Goal: Navigation & Orientation: Find specific page/section

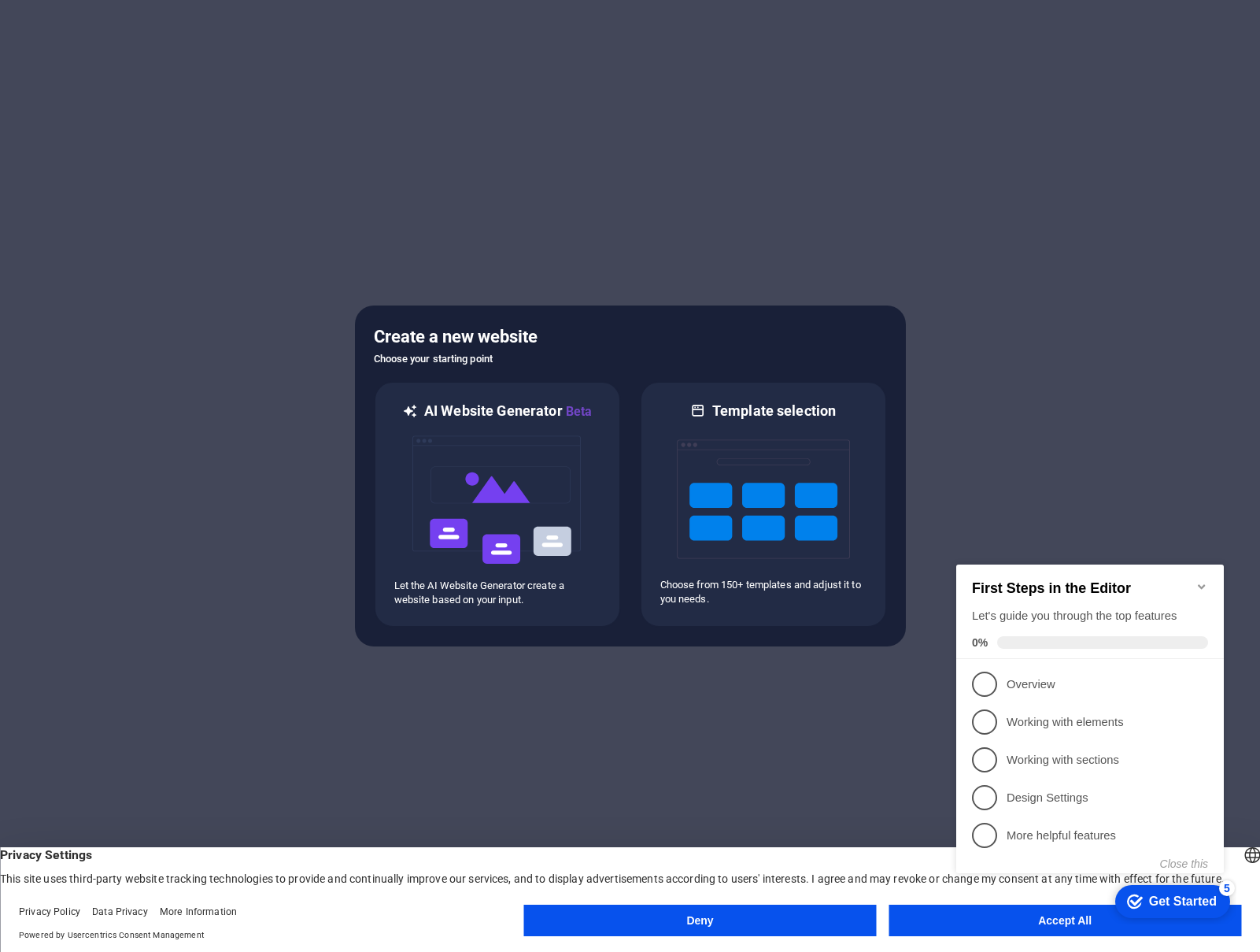
click at [1204, 584] on icon "Minimize checklist" at bounding box center [1202, 586] width 7 height 5
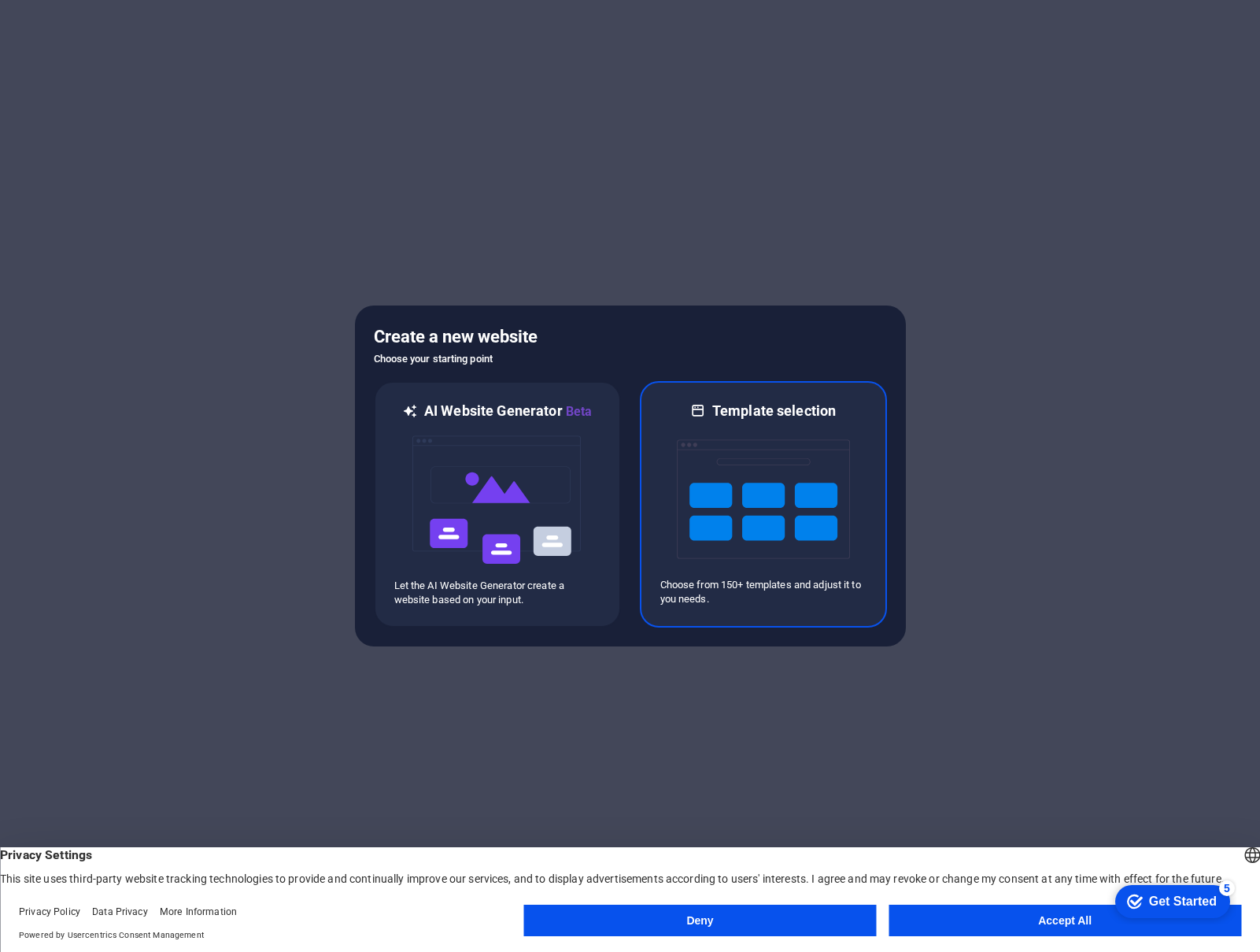
click at [753, 466] on img at bounding box center [763, 499] width 173 height 158
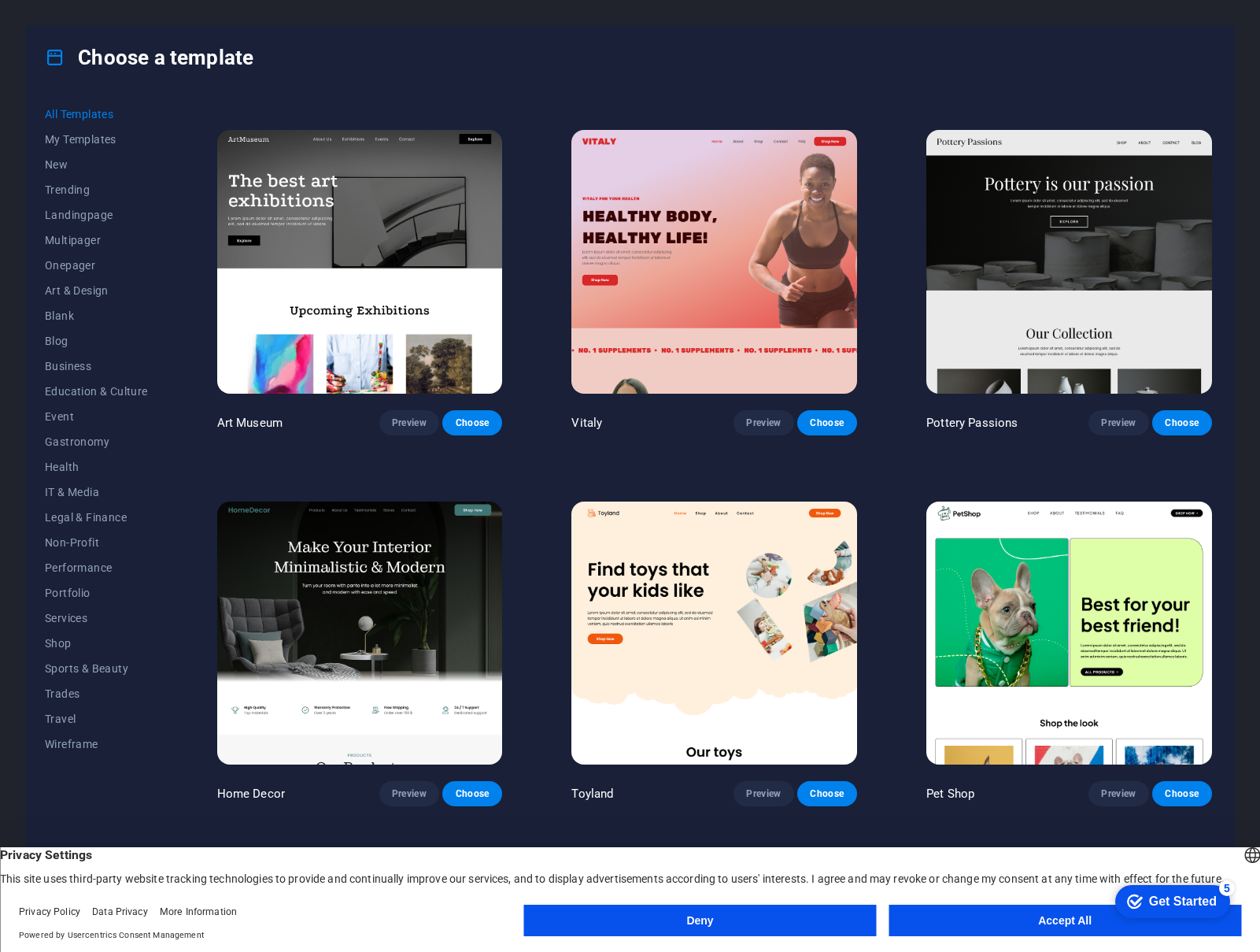
scroll to position [315, 0]
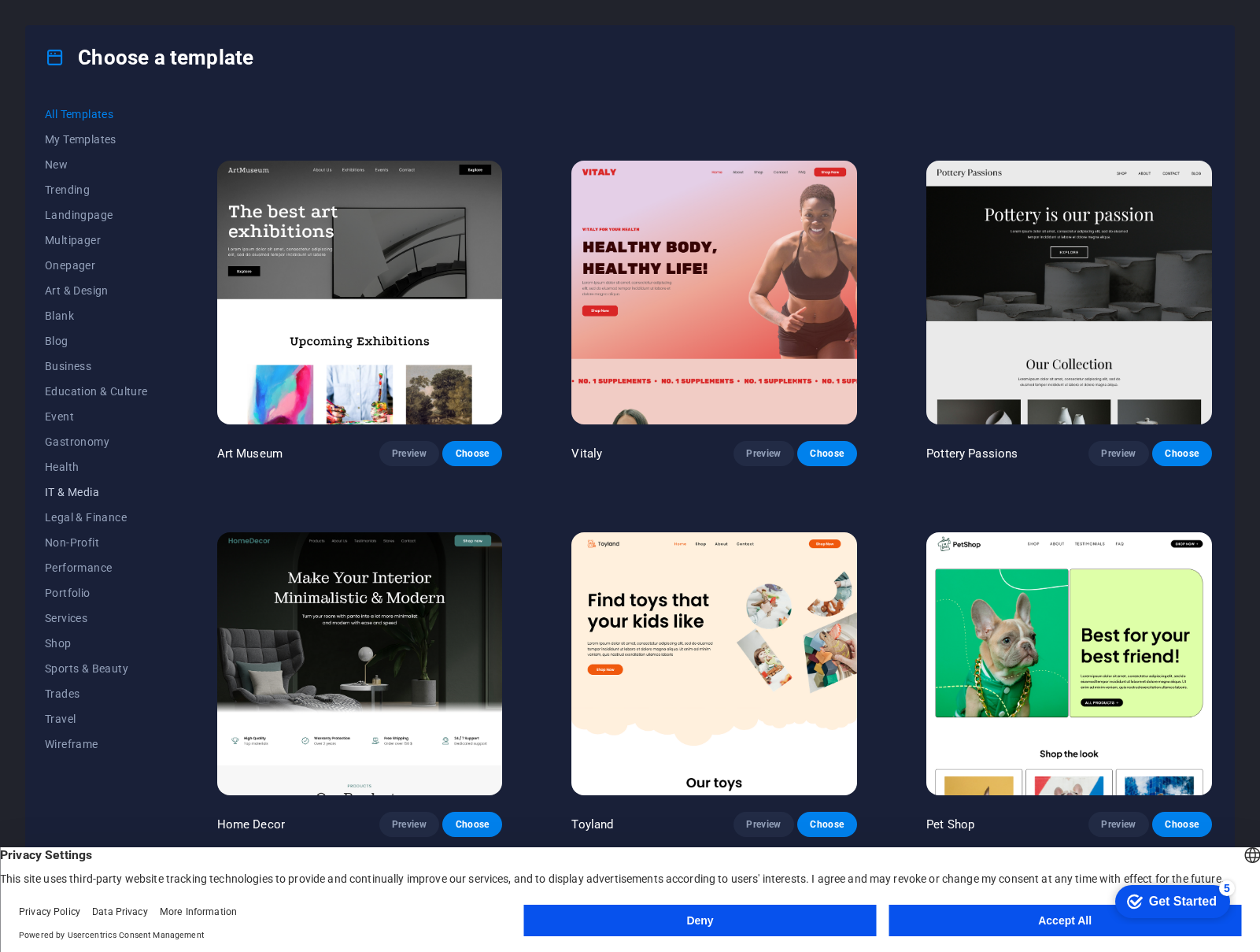
click at [83, 491] on span "IT & Media" at bounding box center [96, 492] width 103 height 13
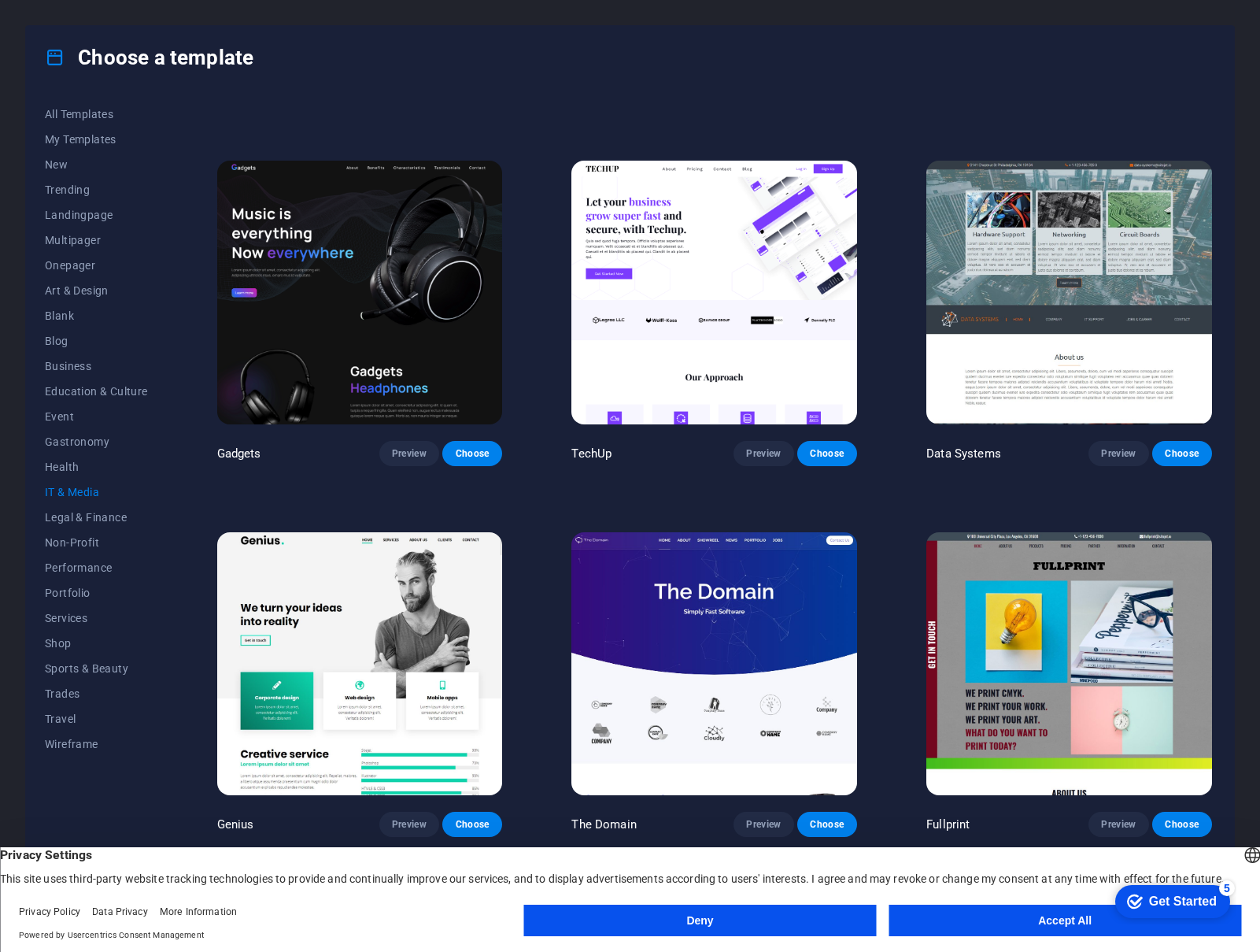
click at [684, 600] on img at bounding box center [714, 663] width 286 height 263
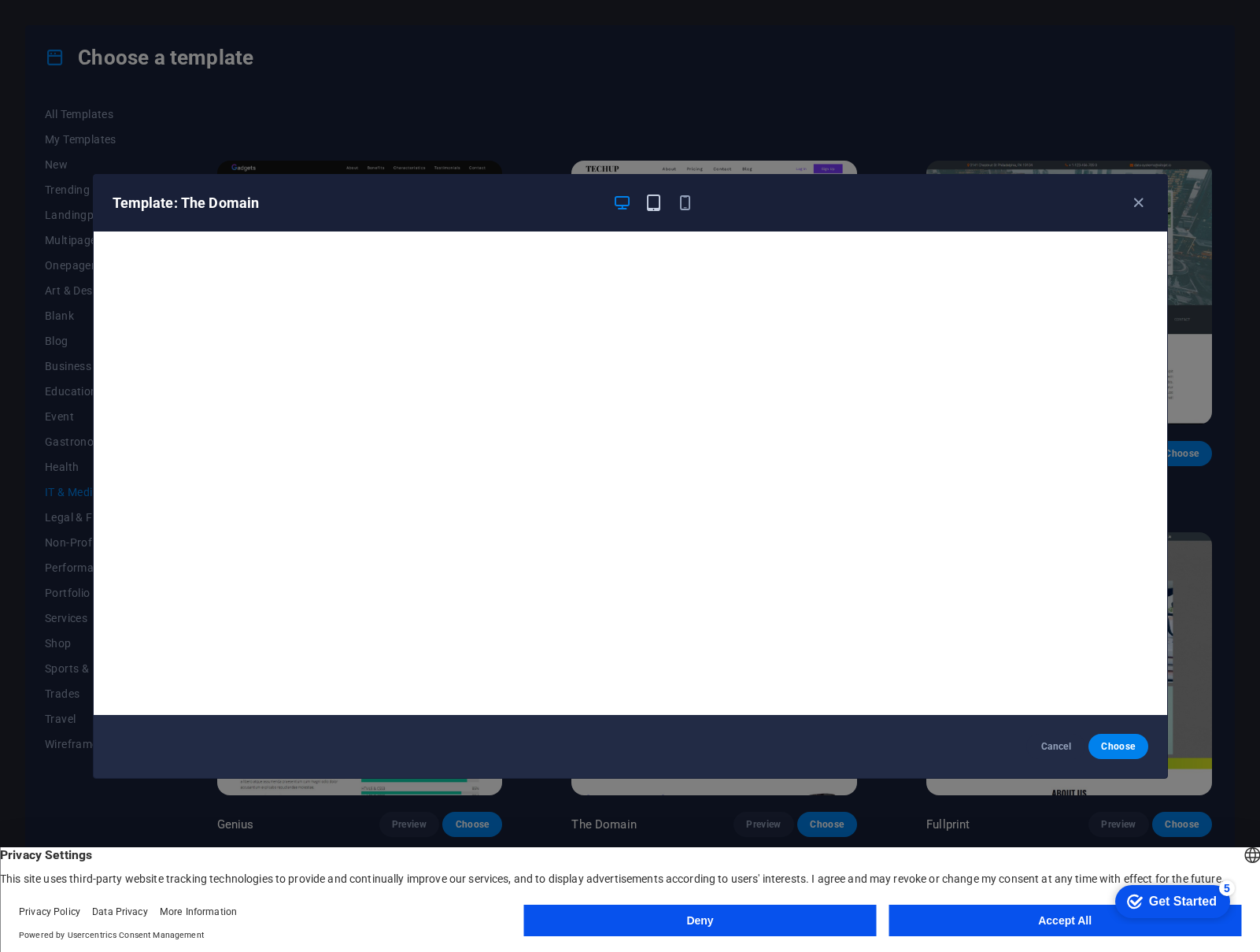
click at [661, 209] on icon "button" at bounding box center [654, 203] width 18 height 18
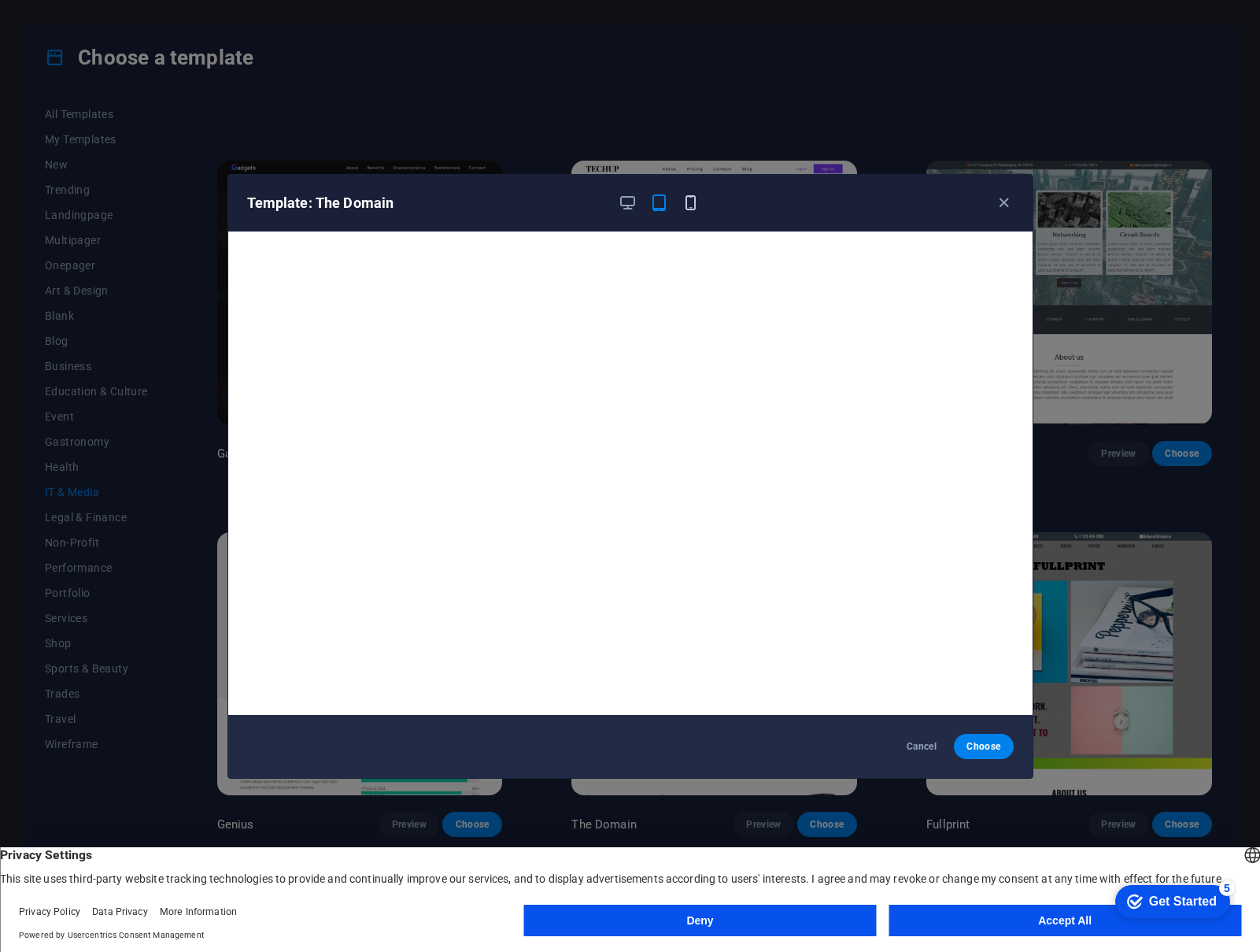
click at [686, 208] on icon "button" at bounding box center [691, 203] width 18 height 18
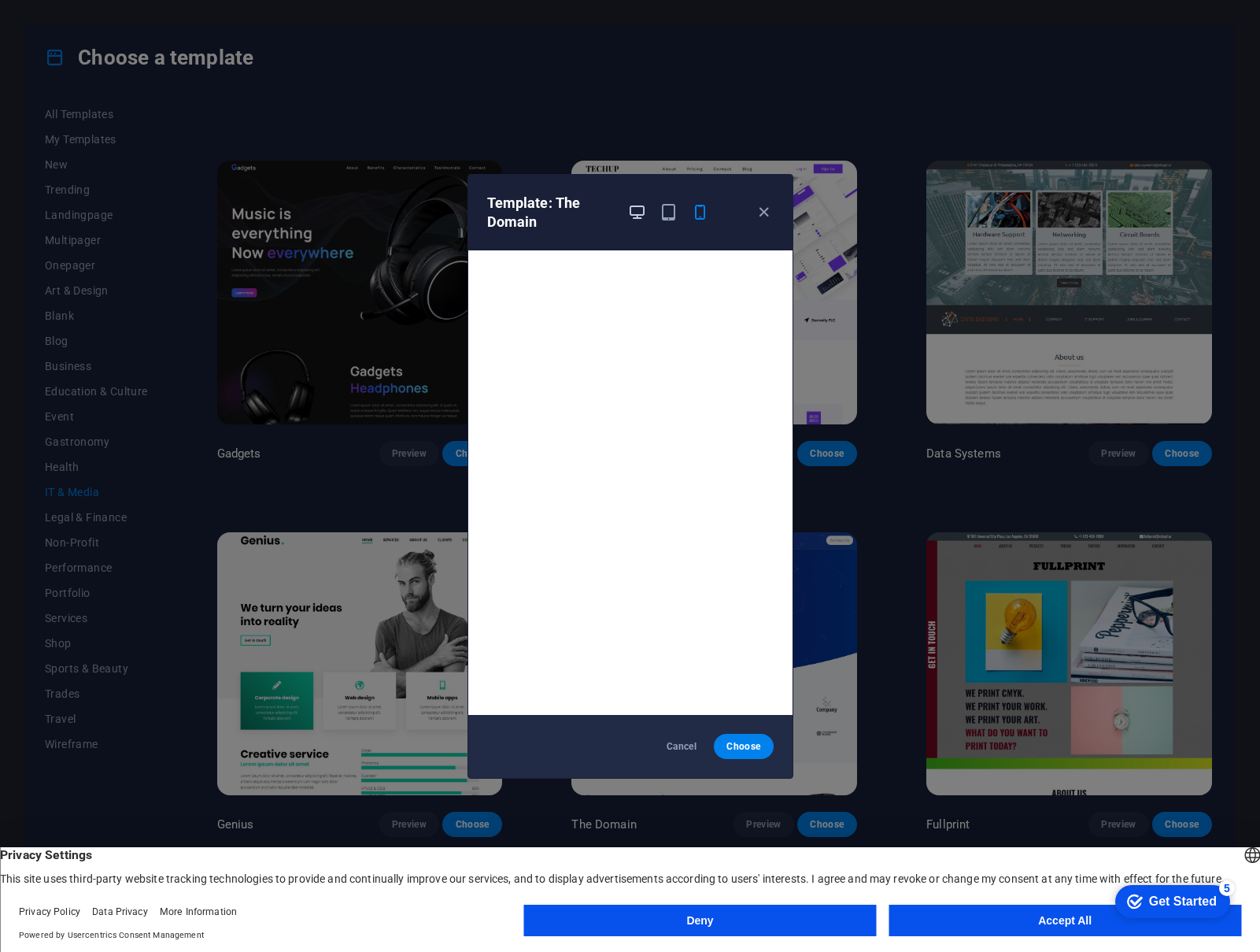
click at [642, 208] on icon "button" at bounding box center [637, 212] width 18 height 18
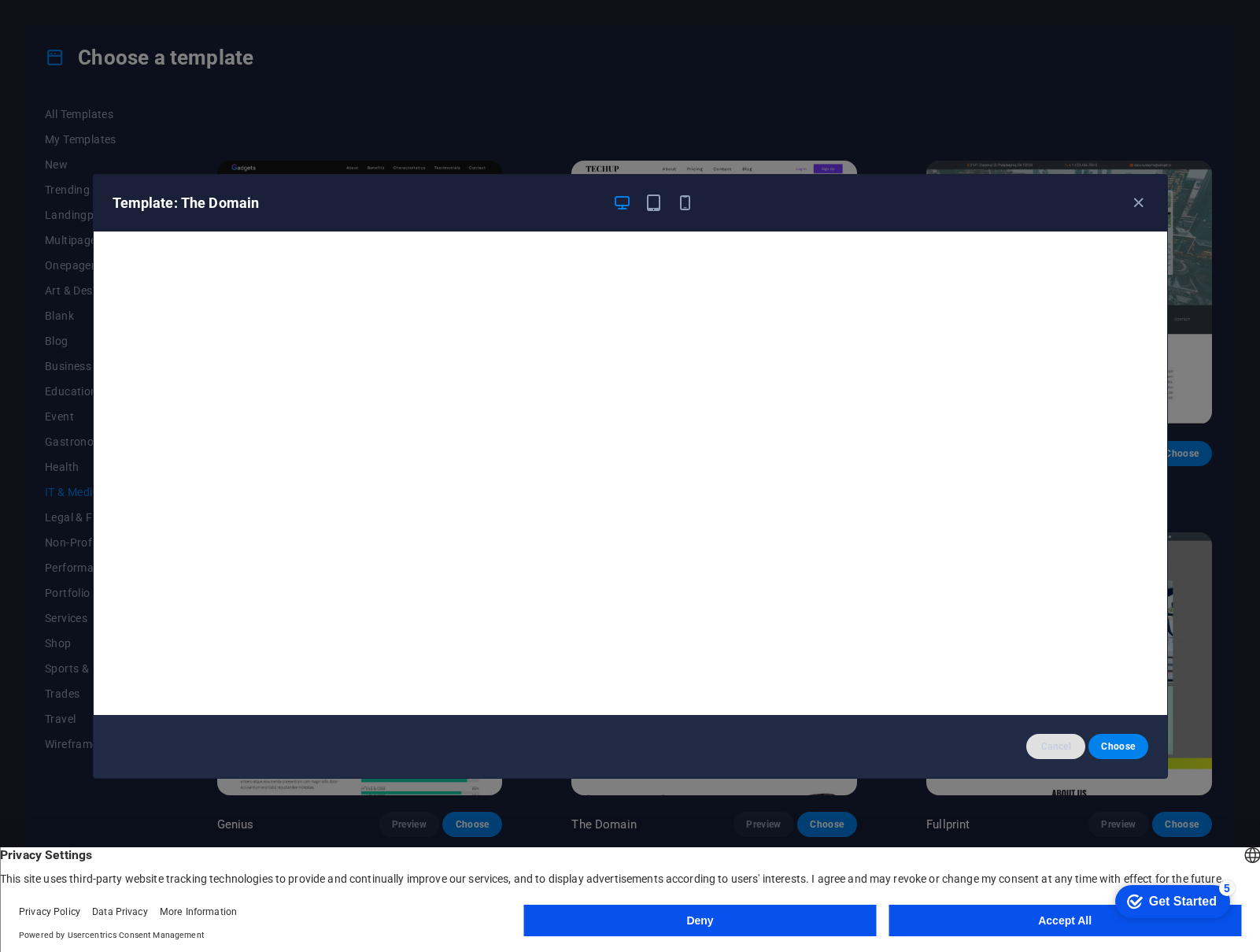
click at [1052, 749] on span "Cancel" at bounding box center [1055, 746] width 34 height 13
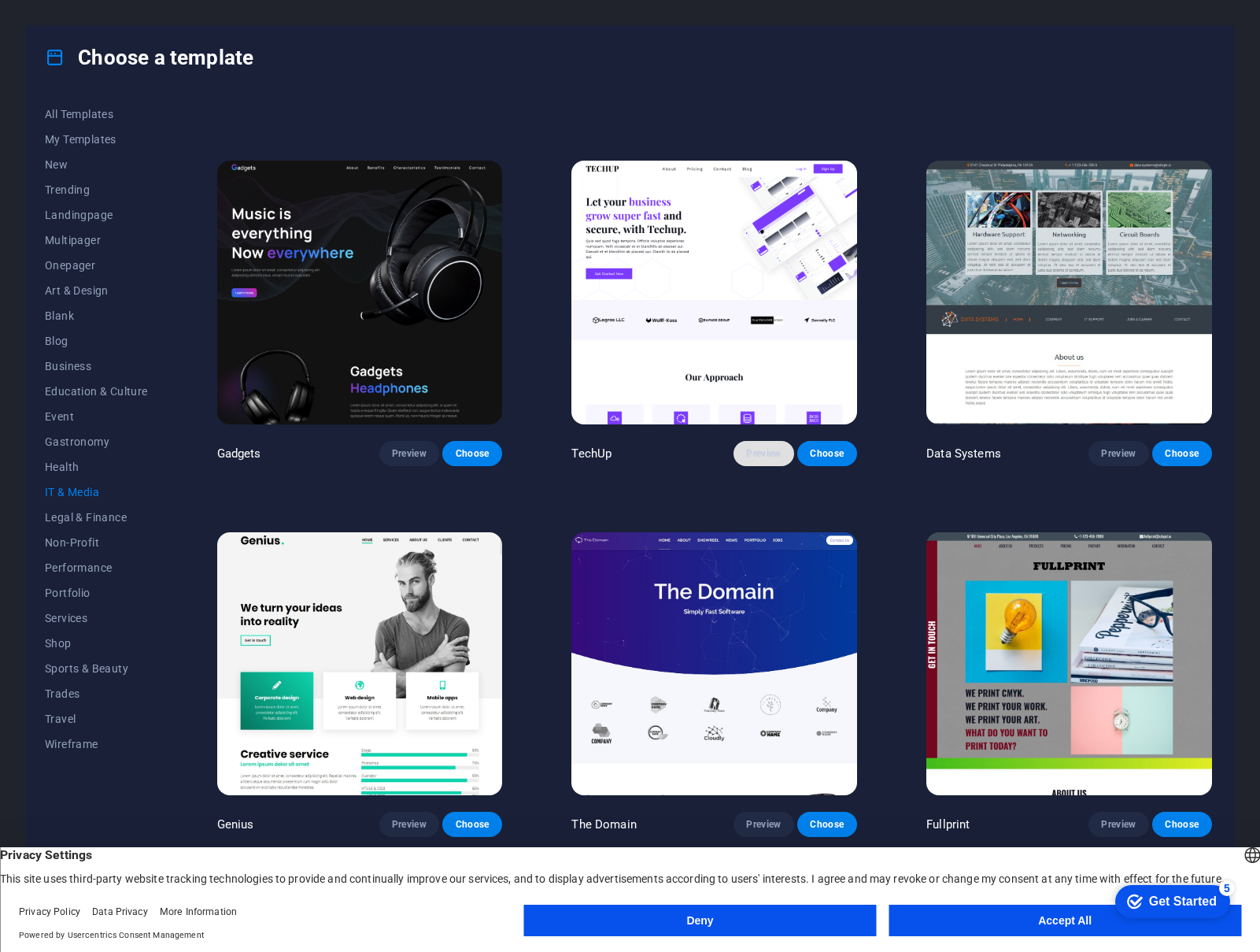
click at [767, 456] on button "Preview" at bounding box center [763, 453] width 60 height 25
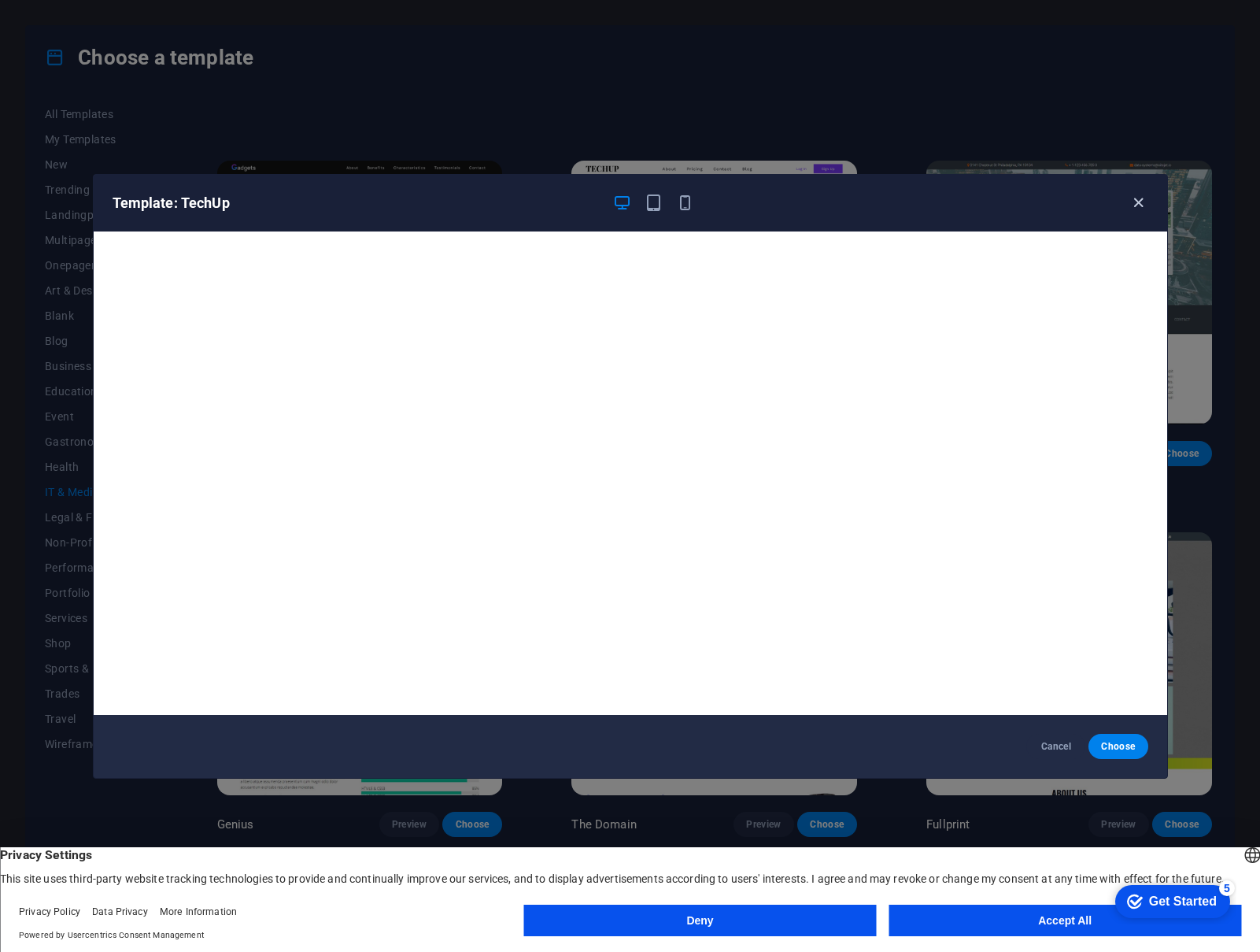
click at [1137, 204] on icon "button" at bounding box center [1139, 203] width 18 height 18
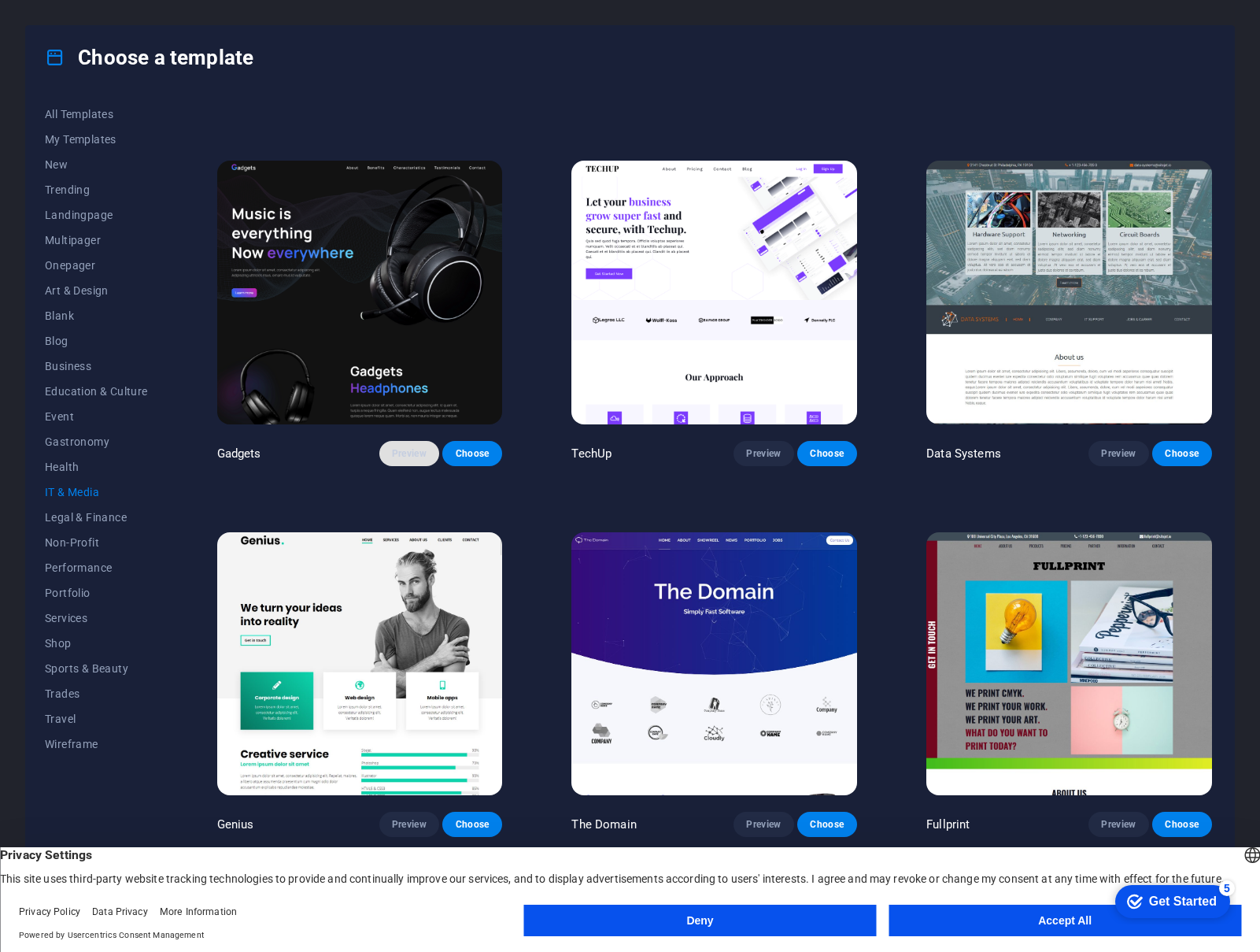
click at [385, 443] on button "Preview" at bounding box center [409, 453] width 60 height 25
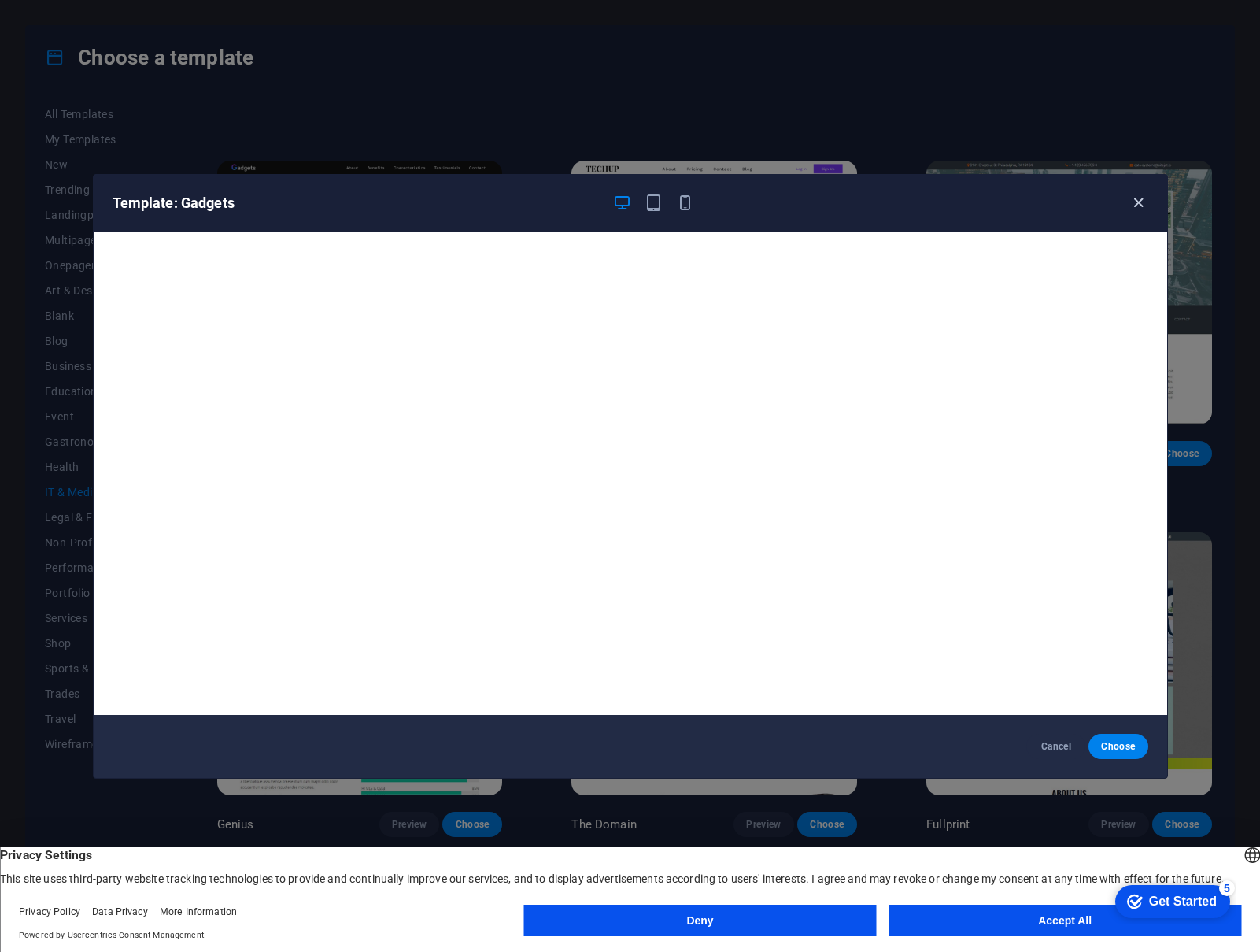
click at [1136, 202] on icon "button" at bounding box center [1139, 203] width 18 height 18
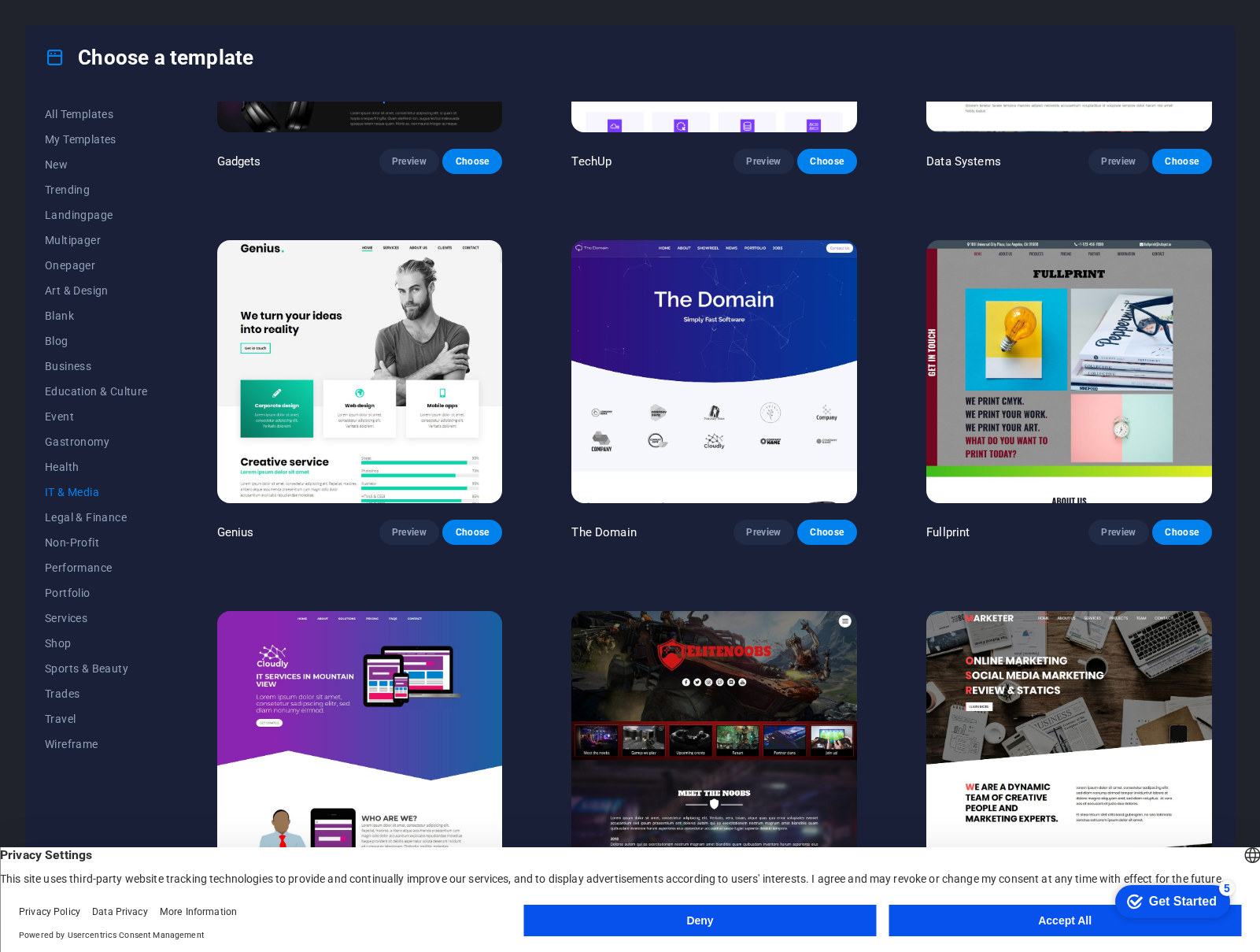
scroll to position [609, 0]
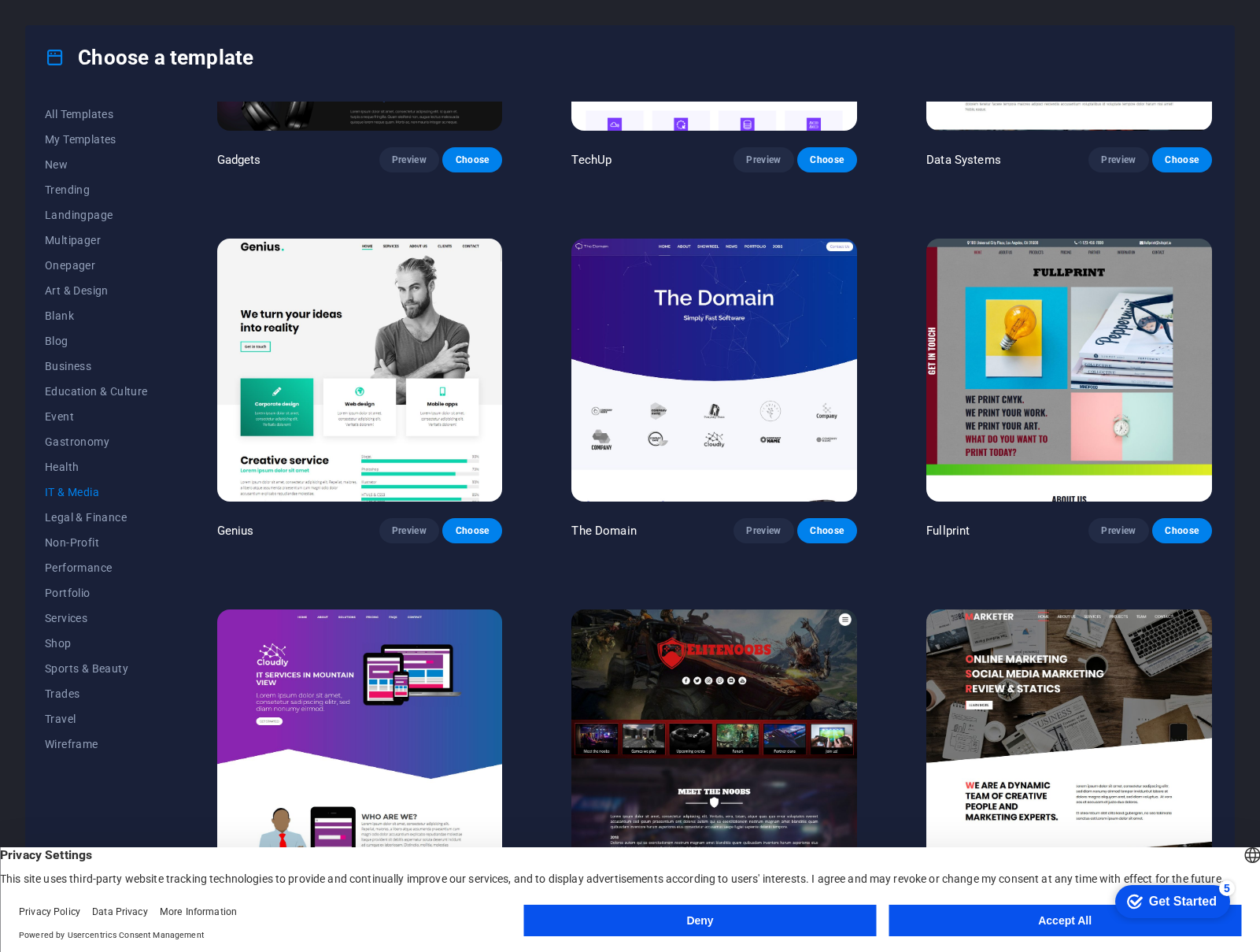
click at [721, 926] on button "Deny" at bounding box center [701, 920] width 352 height 32
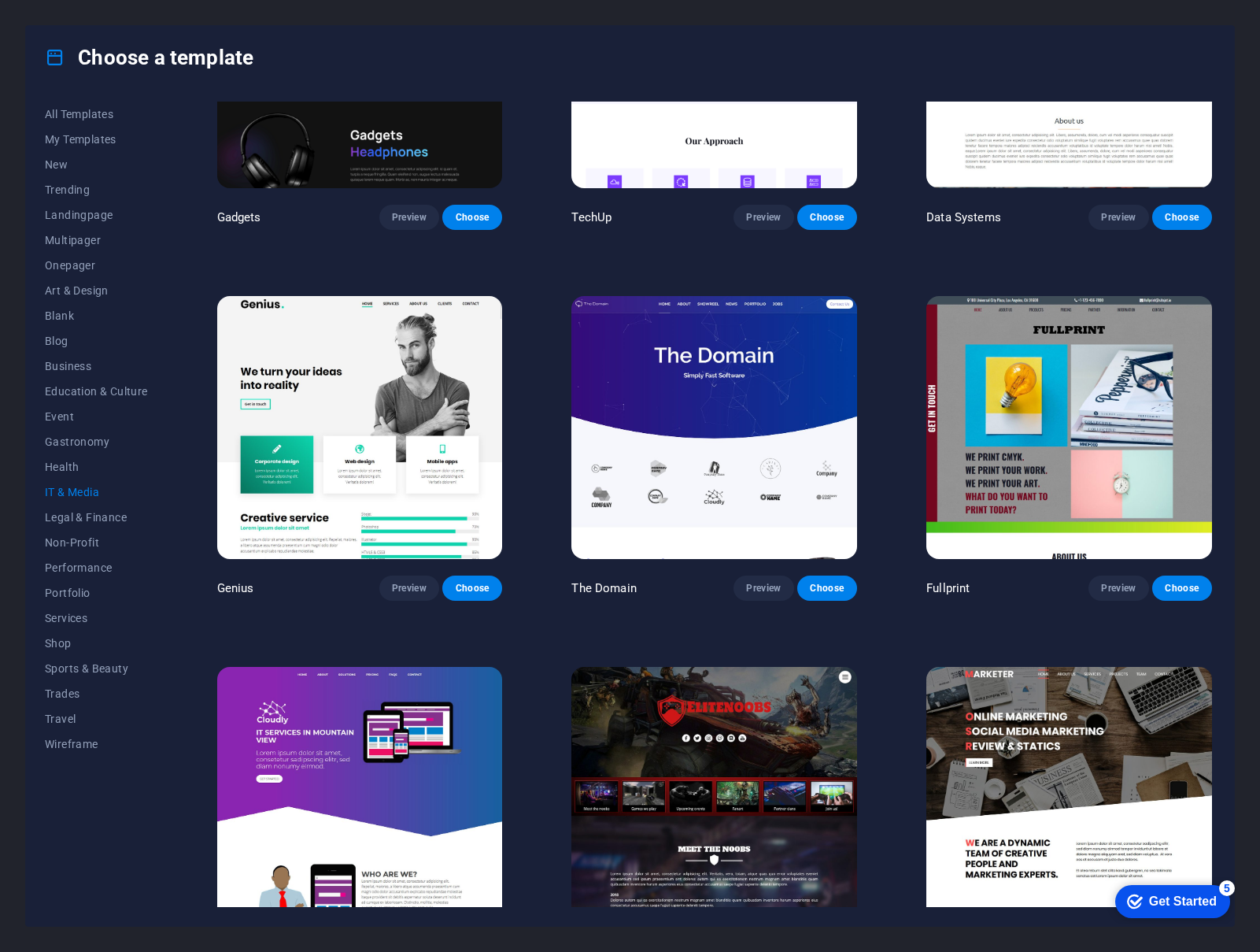
scroll to position [158, 0]
